Goal: Find specific page/section: Find specific page/section

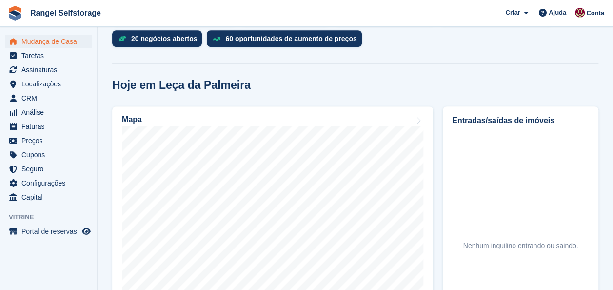
scroll to position [292, 0]
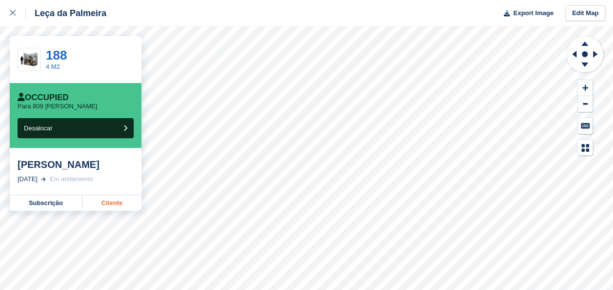
click at [114, 203] on link "Cliente" at bounding box center [111, 203] width 59 height 16
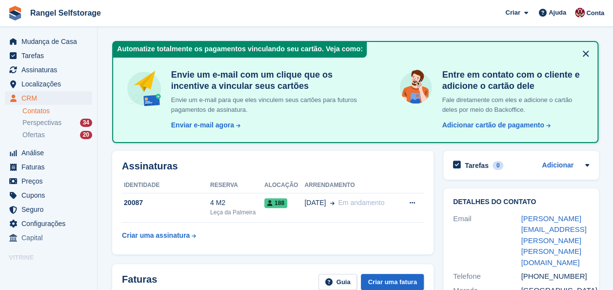
scroll to position [49, 0]
